Goal: Information Seeking & Learning: Learn about a topic

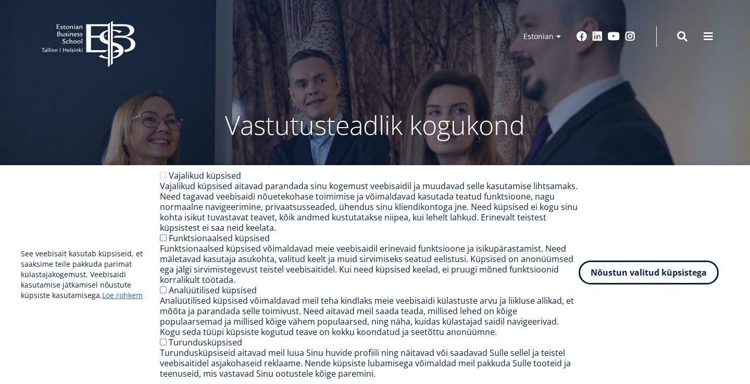
drag, startPoint x: 0, startPoint y: 0, endPoint x: 613, endPoint y: 275, distance: 672.3
click at [613, 275] on button "Nõustun valitud küpsistega" at bounding box center [648, 272] width 140 height 24
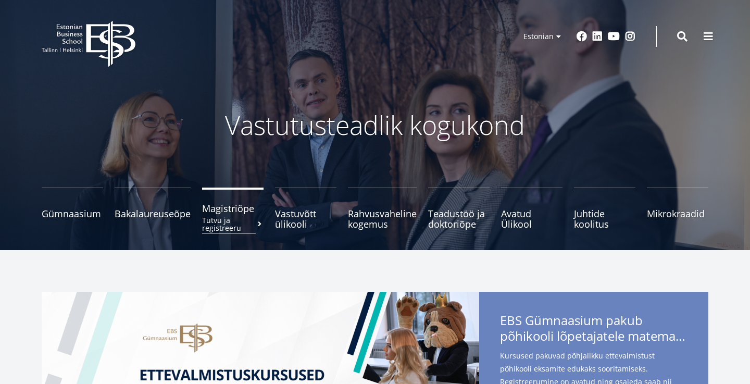
click at [212, 212] on span "Magistriõpe Tutvu ja registreeru" at bounding box center [232, 208] width 61 height 10
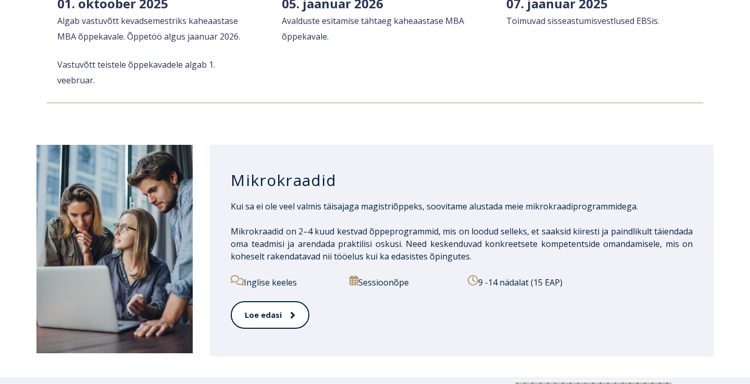
scroll to position [1535, 0]
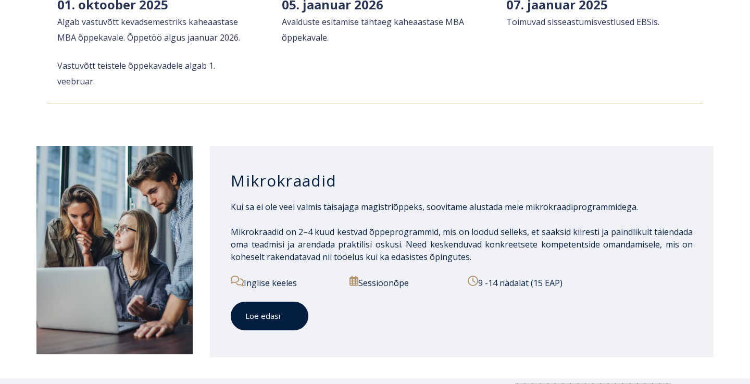
click at [294, 301] on link "Loe edasi" at bounding box center [270, 315] width 78 height 29
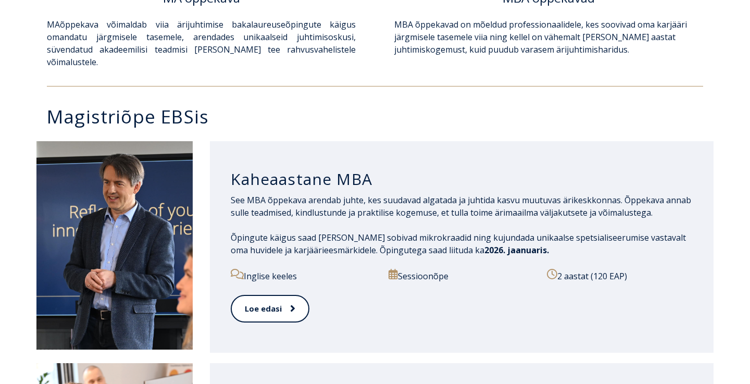
scroll to position [435, 0]
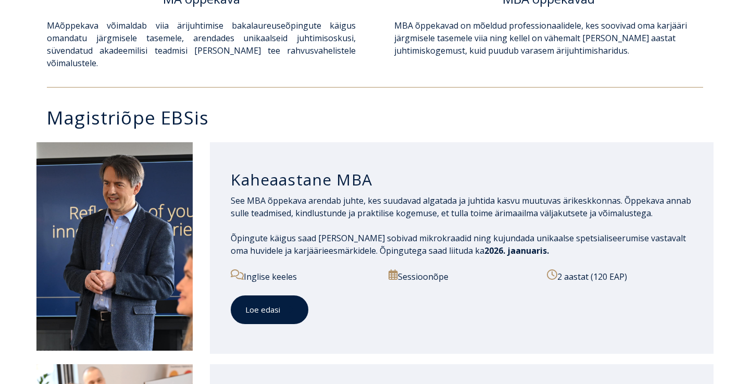
click at [293, 304] on icon at bounding box center [290, 309] width 5 height 10
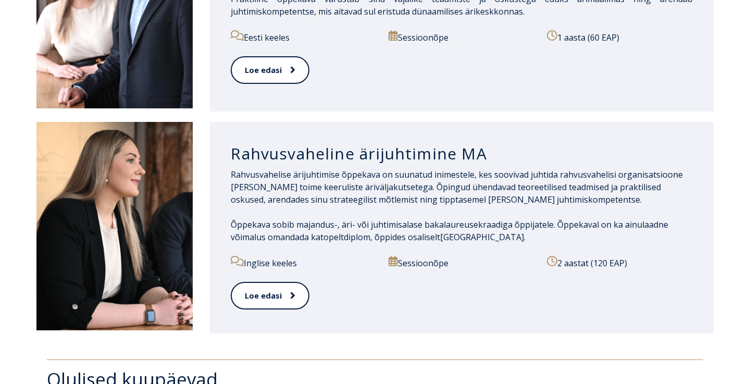
scroll to position [1121, 0]
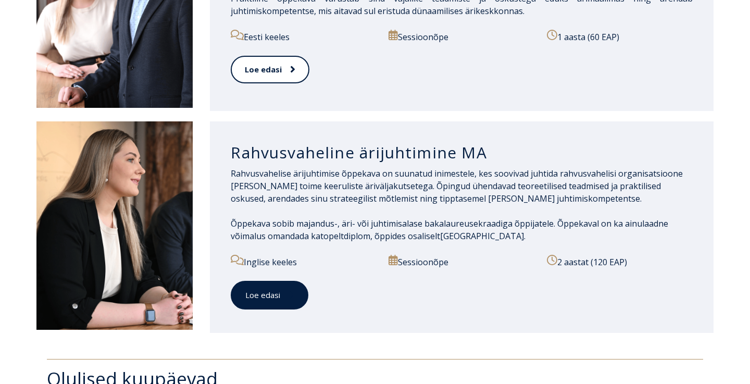
click at [284, 289] on span at bounding box center [287, 294] width 14 height 10
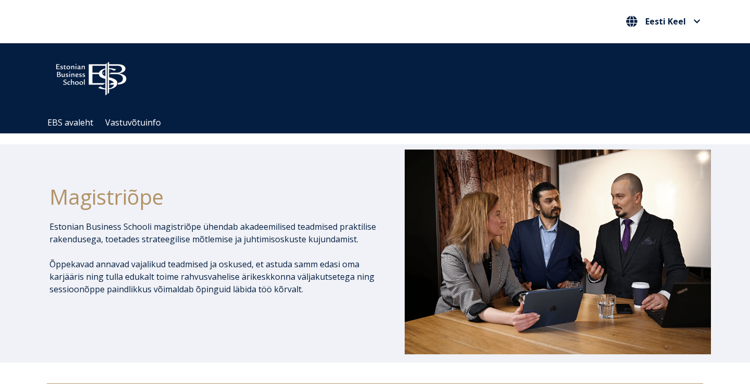
scroll to position [0, 0]
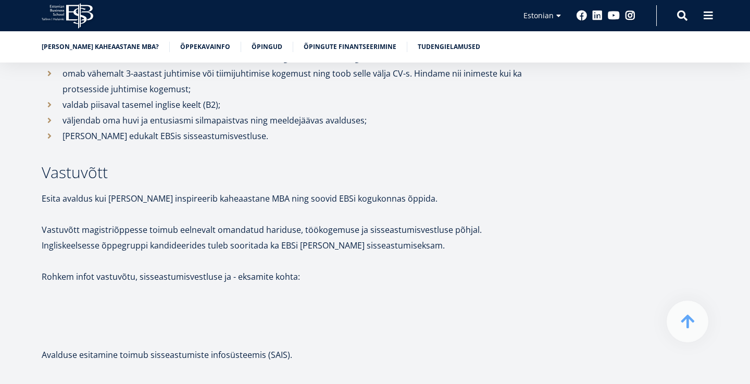
scroll to position [2589, 0]
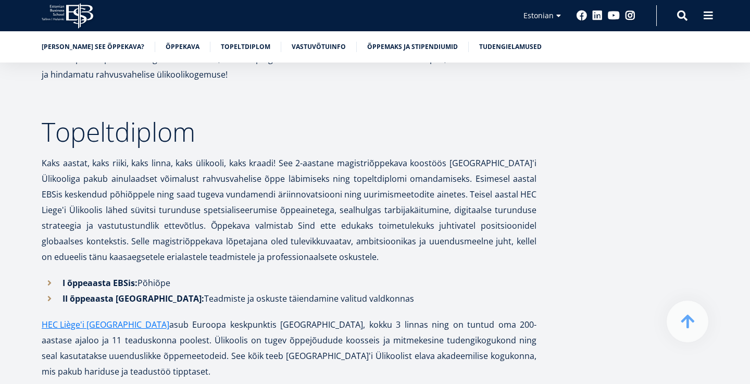
scroll to position [2169, 0]
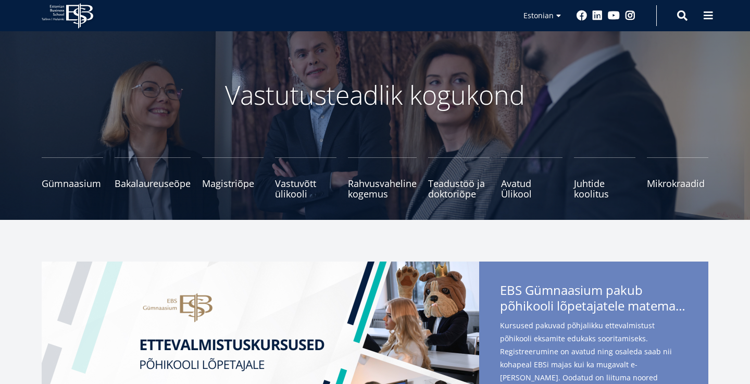
scroll to position [40, 0]
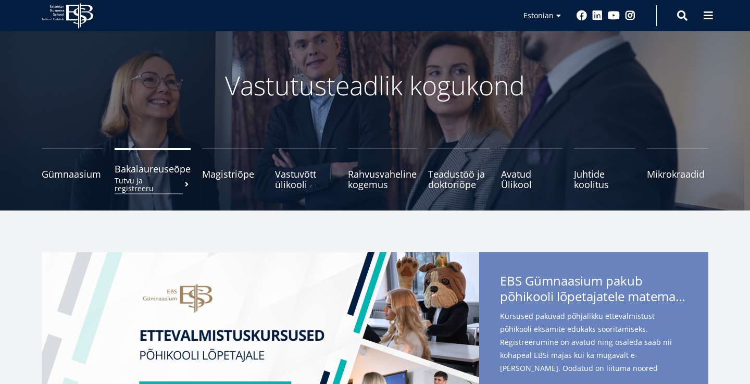
click at [147, 170] on span "Bakalaureuseõpe Tutvu ja registreeru" at bounding box center [153, 168] width 76 height 10
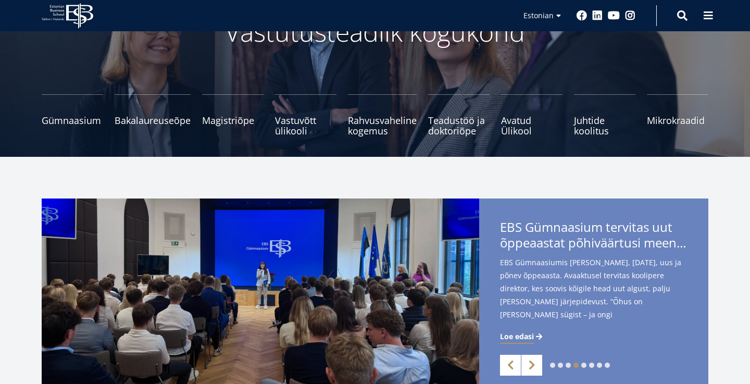
scroll to position [87, 0]
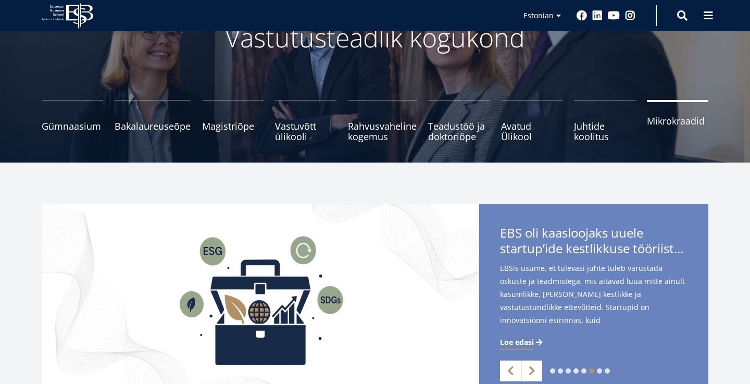
click at [653, 126] on span "Mikrokraadid" at bounding box center [677, 121] width 61 height 10
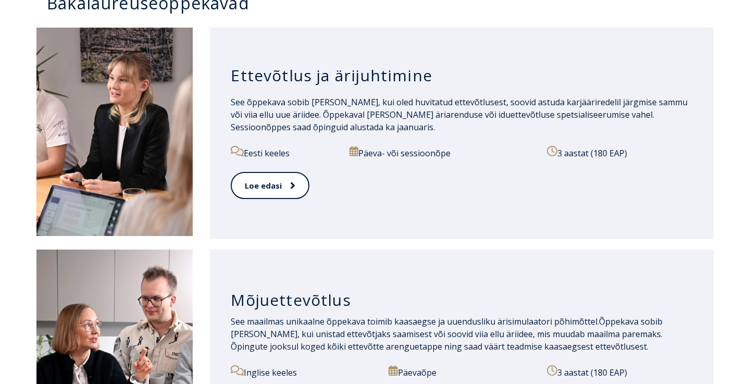
scroll to position [575, 0]
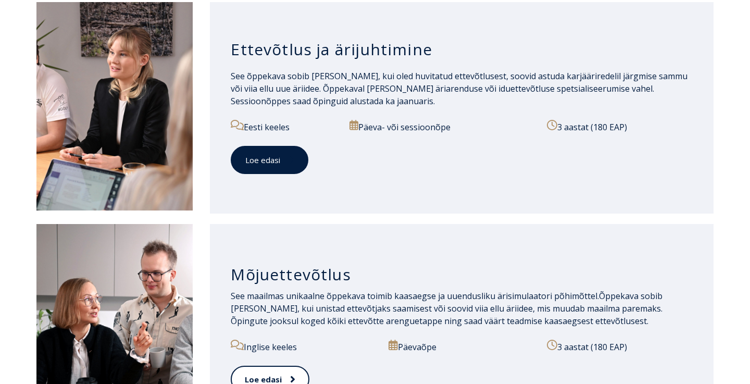
click at [294, 167] on link "Loe edasi" at bounding box center [270, 160] width 78 height 29
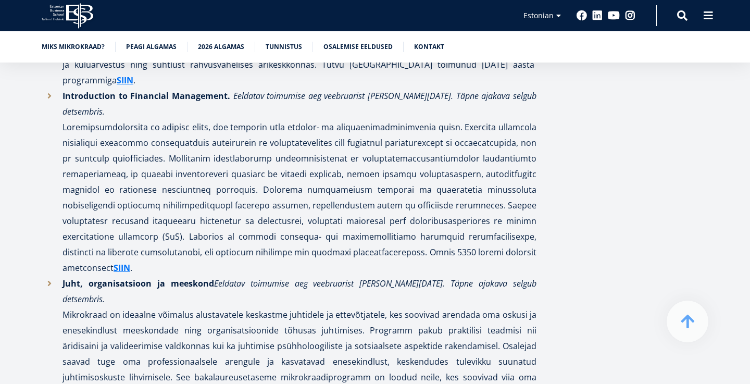
scroll to position [1313, 0]
